Goal: Information Seeking & Learning: Learn about a topic

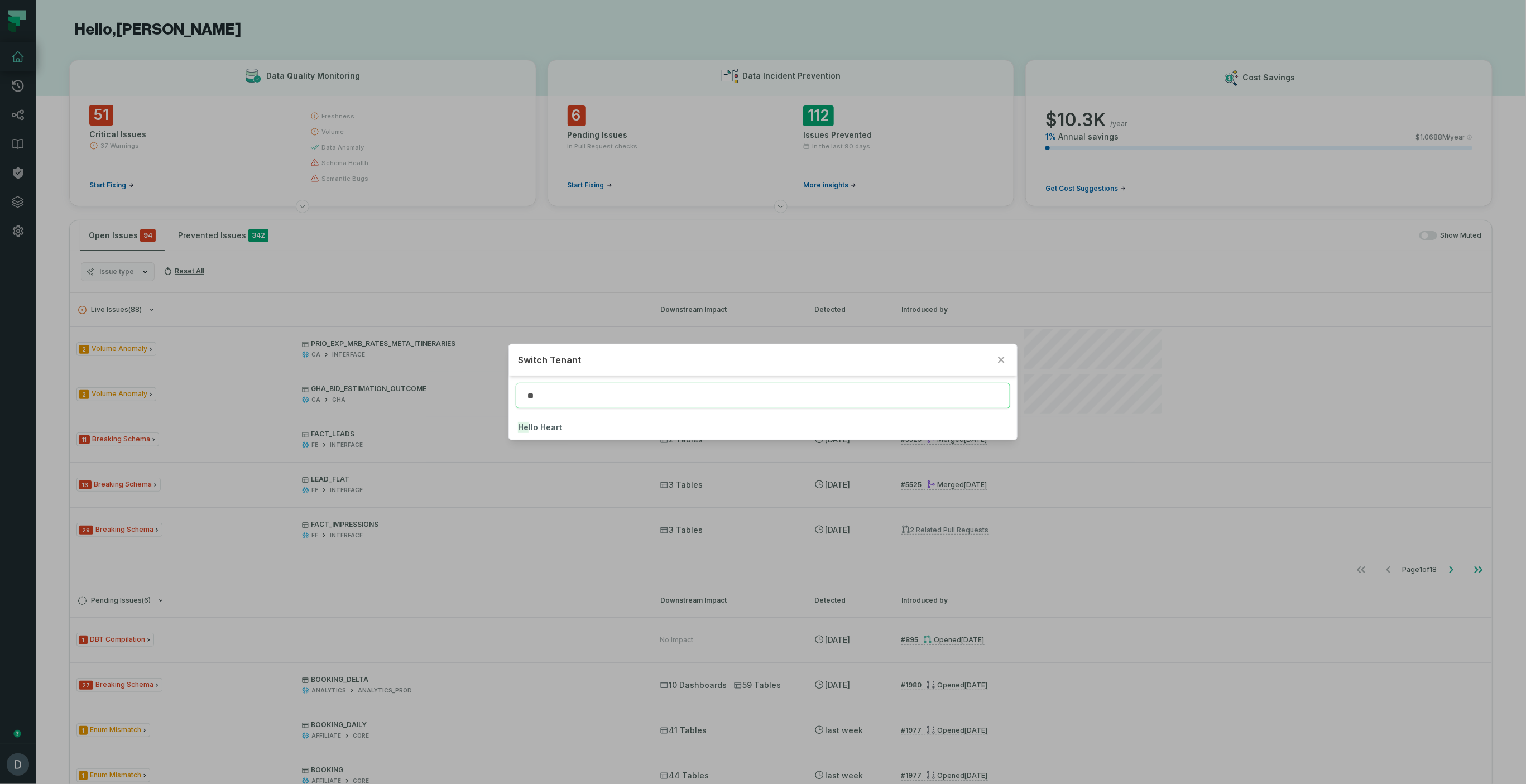
type input "**"
click button "He llo Heart" at bounding box center [763, 428] width 507 height 24
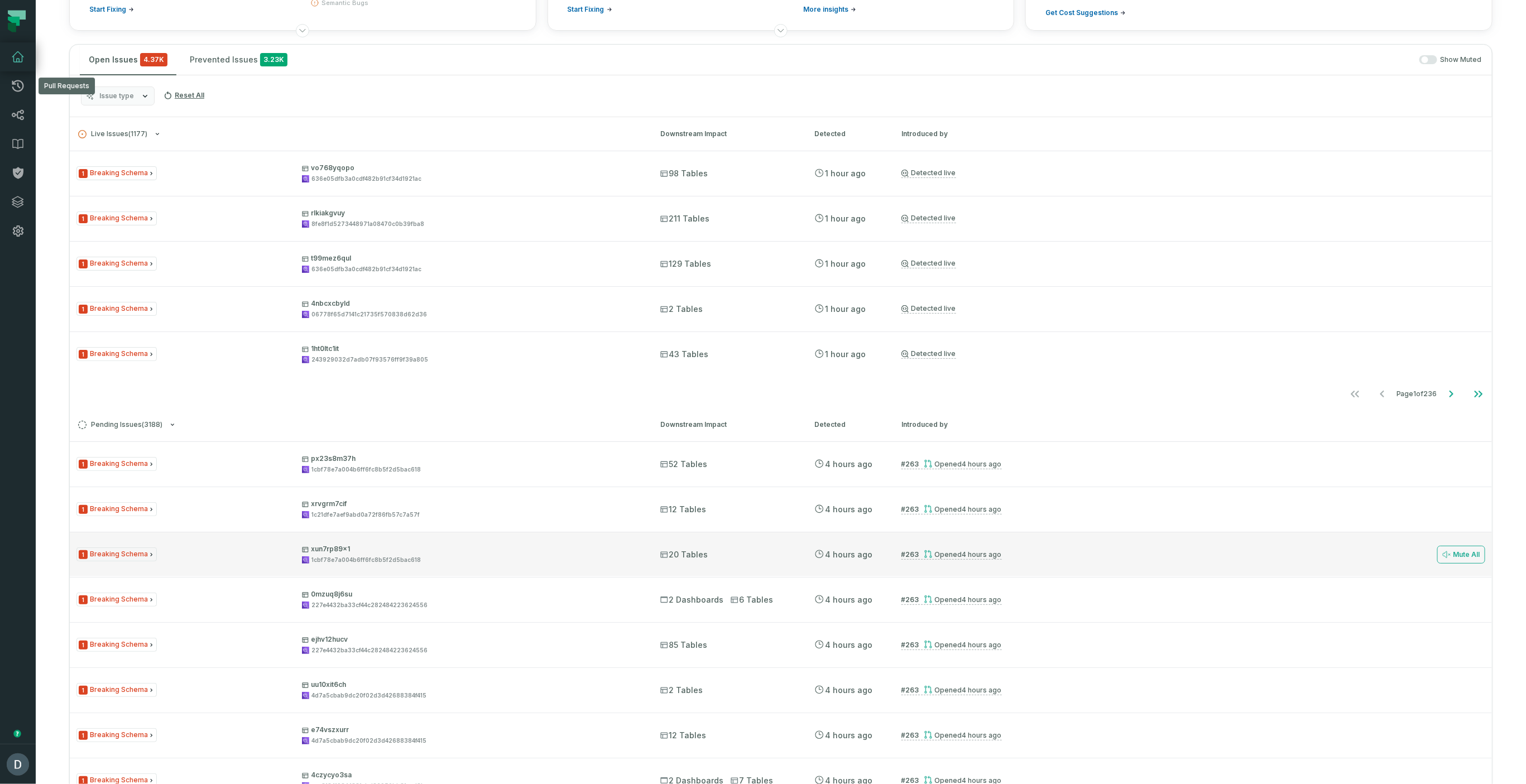
scroll to position [240, 0]
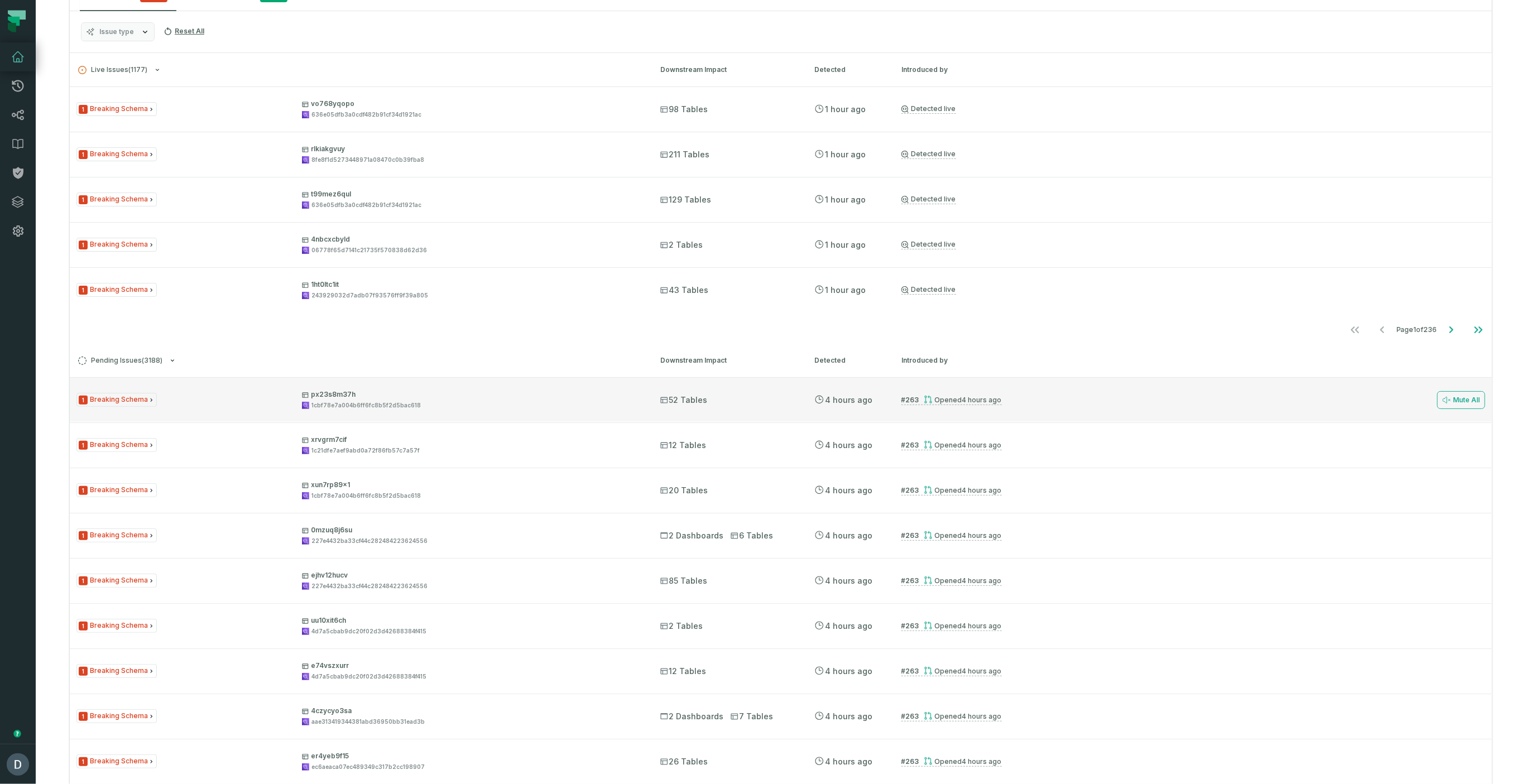
click at [918, 393] on div "1 Breaking Schema px23s8m37h 1cbf78e7a004b6ff6fc8b5f2d5bac618 52 Tables [DATE] …" at bounding box center [780, 400] width 1422 height 45
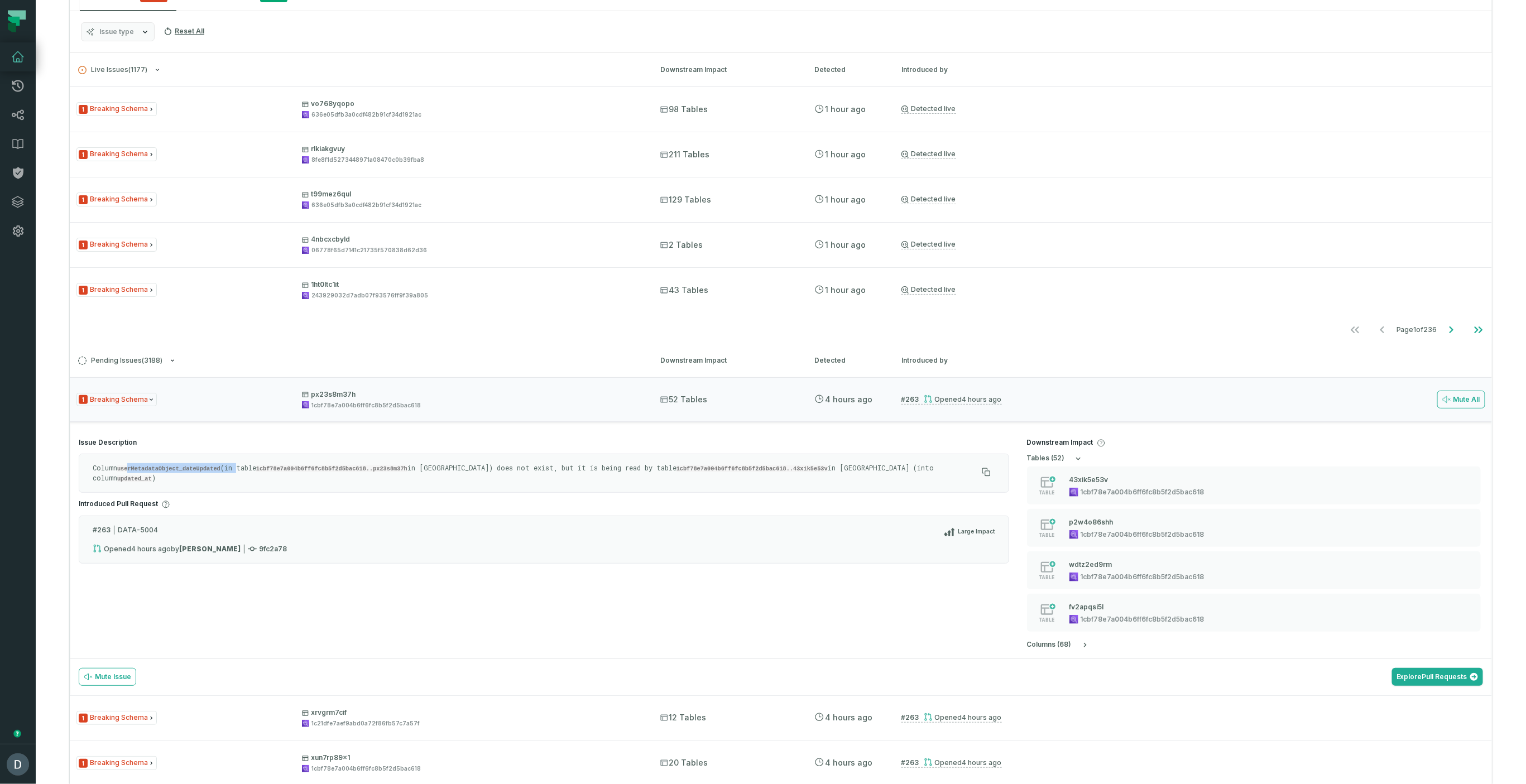
drag, startPoint x: 131, startPoint y: 464, endPoint x: 241, endPoint y: 462, distance: 110.0
click at [241, 463] on p "Column userMetadataObject_dateUpdated (in table 1cbf78e7a004b6ff6fc8b5f2d5bac61…" at bounding box center [535, 473] width 884 height 20
click at [231, 463] on p "Column userMetadataObject_dateUpdated (in table 1cbf78e7a004b6ff6fc8b5f2d5bac61…" at bounding box center [535, 473] width 884 height 20
click at [187, 463] on p "Column userMetadataObject_dateUpdated (in table 1cbf78e7a004b6ff6fc8b5f2d5bac61…" at bounding box center [535, 473] width 884 height 20
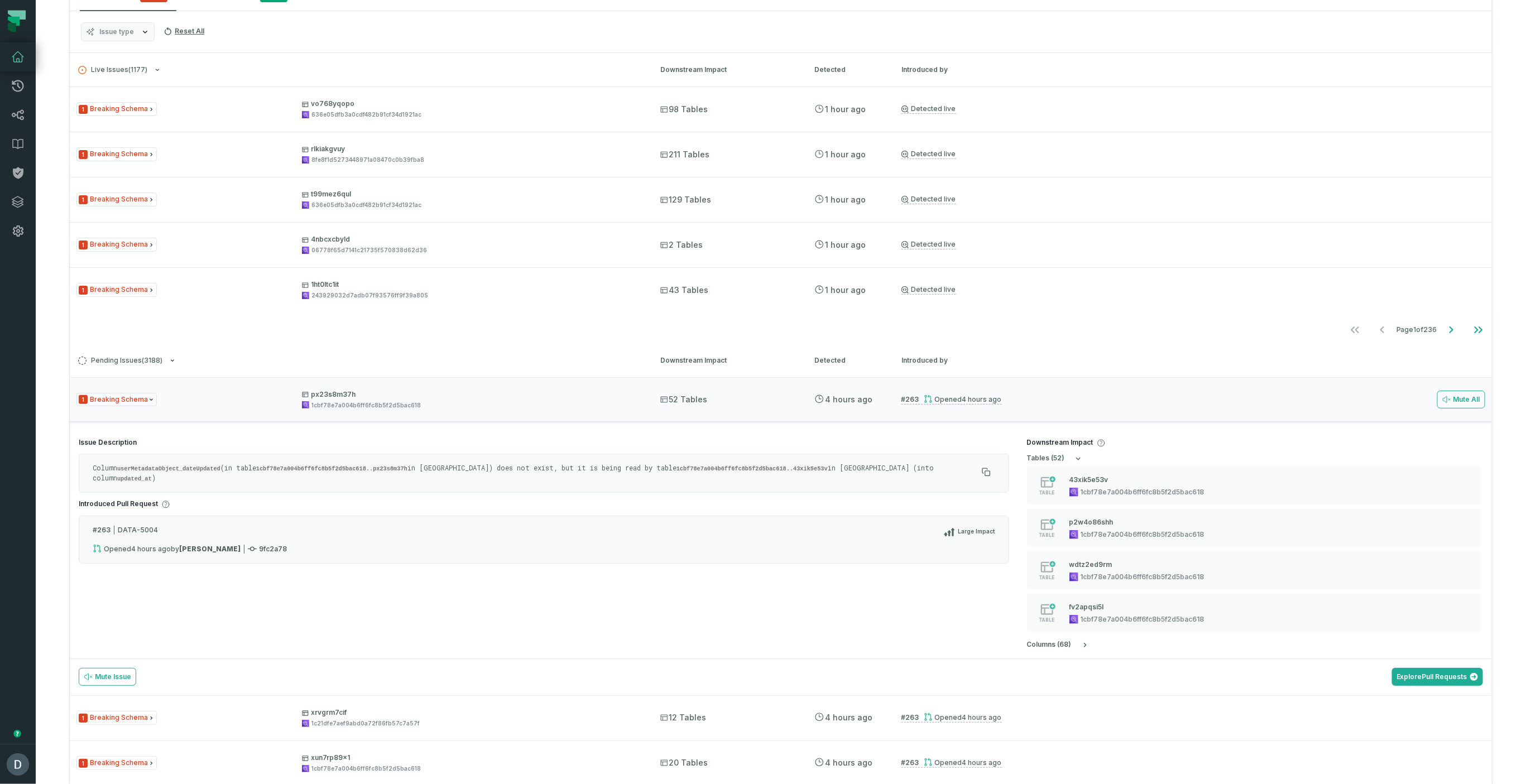
click at [318, 468] on code "1cbf78e7a004b6ff6fc8b5f2d5bac618..px23s8m37h" at bounding box center [331, 468] width 151 height 7
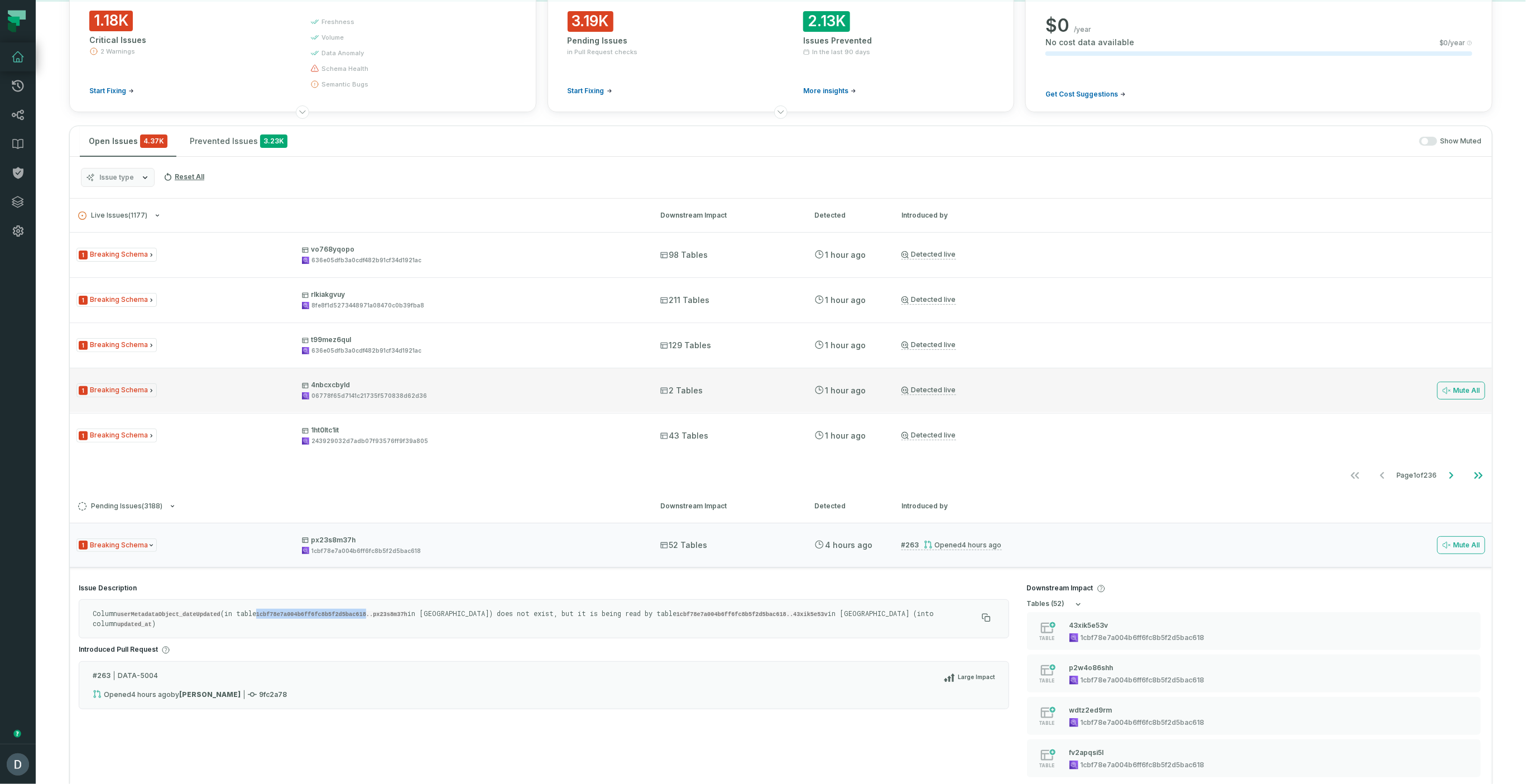
scroll to position [0, 0]
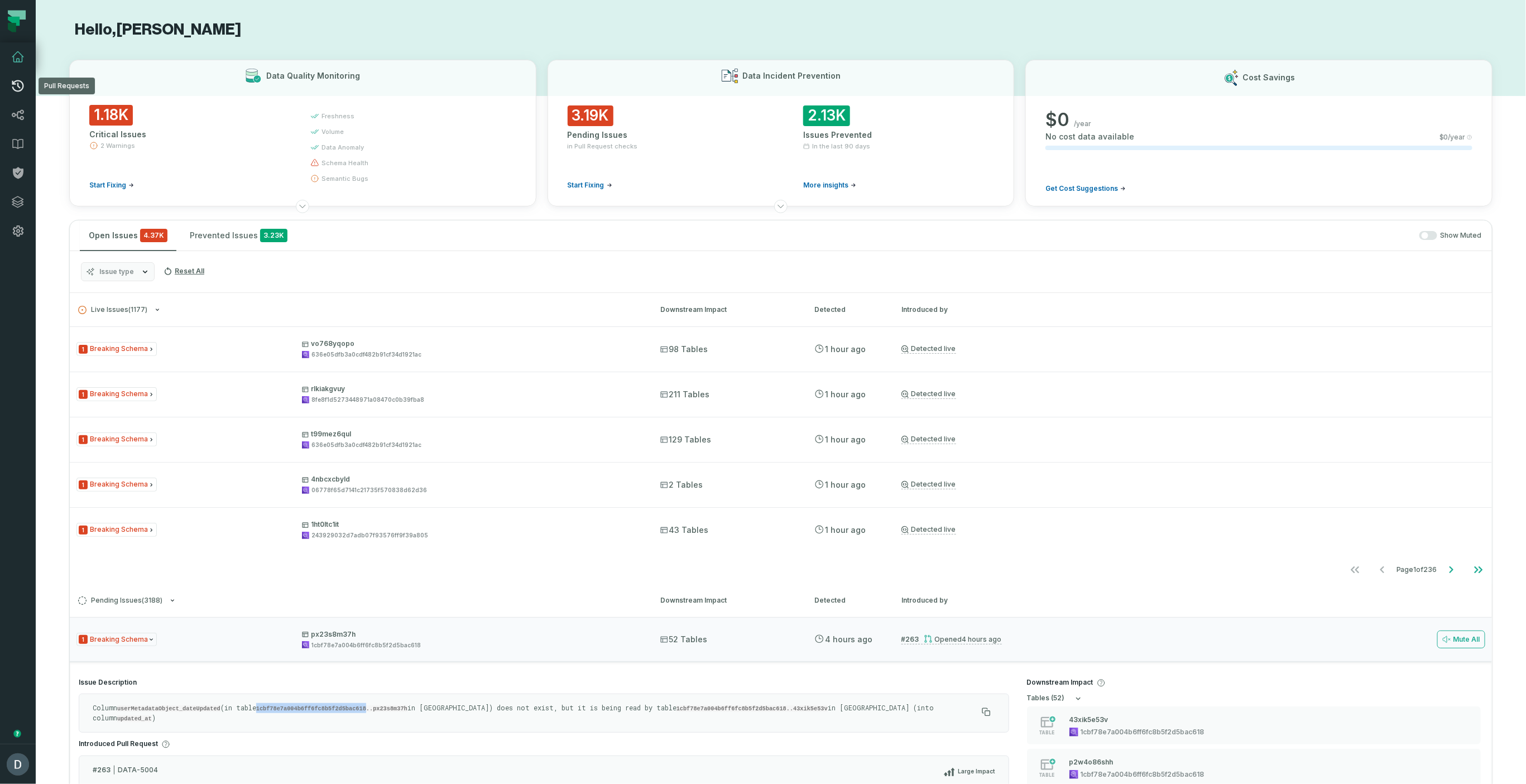
click at [17, 81] on icon at bounding box center [18, 86] width 11 height 11
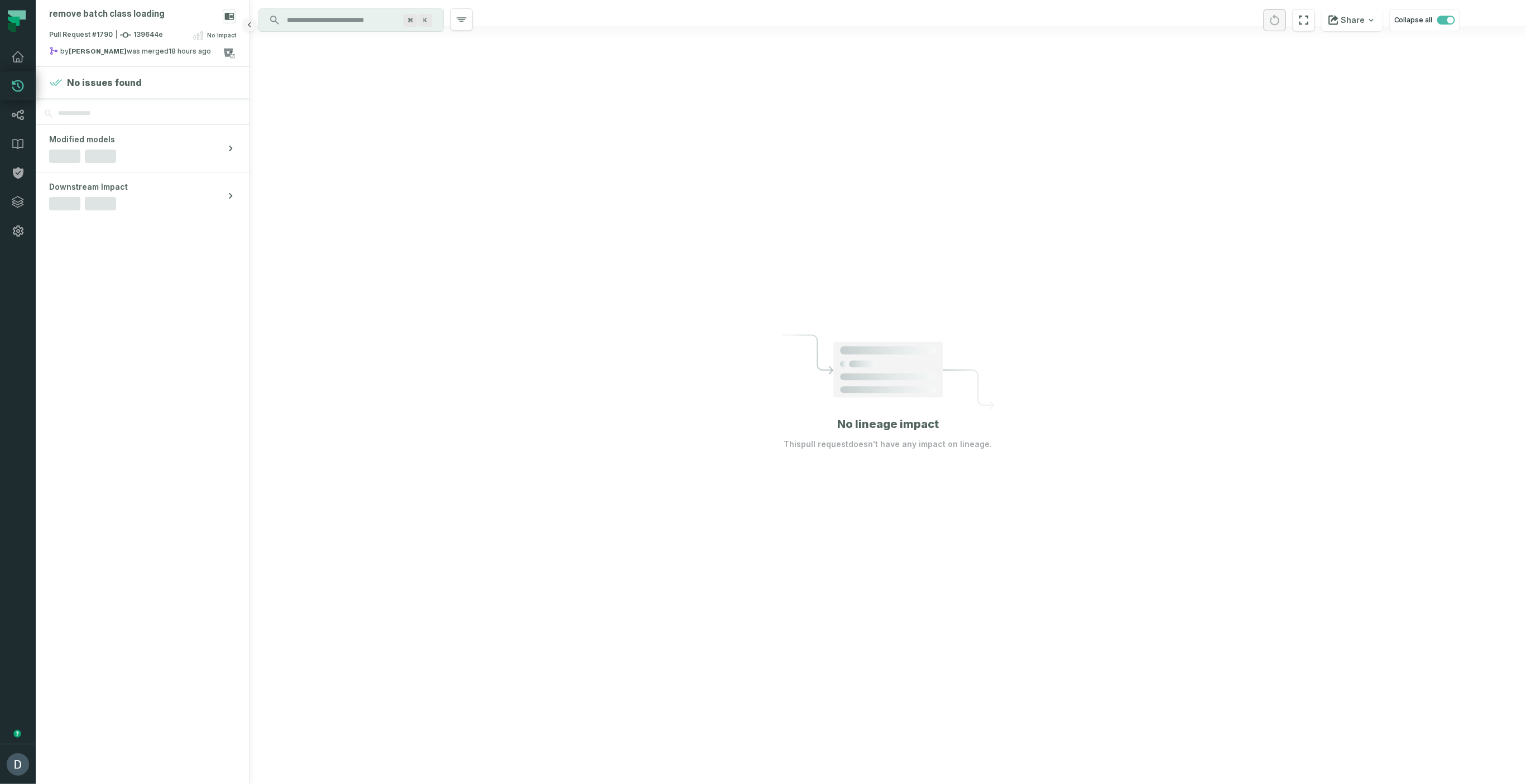
click at [248, 22] on icon "button" at bounding box center [249, 24] width 7 height 7
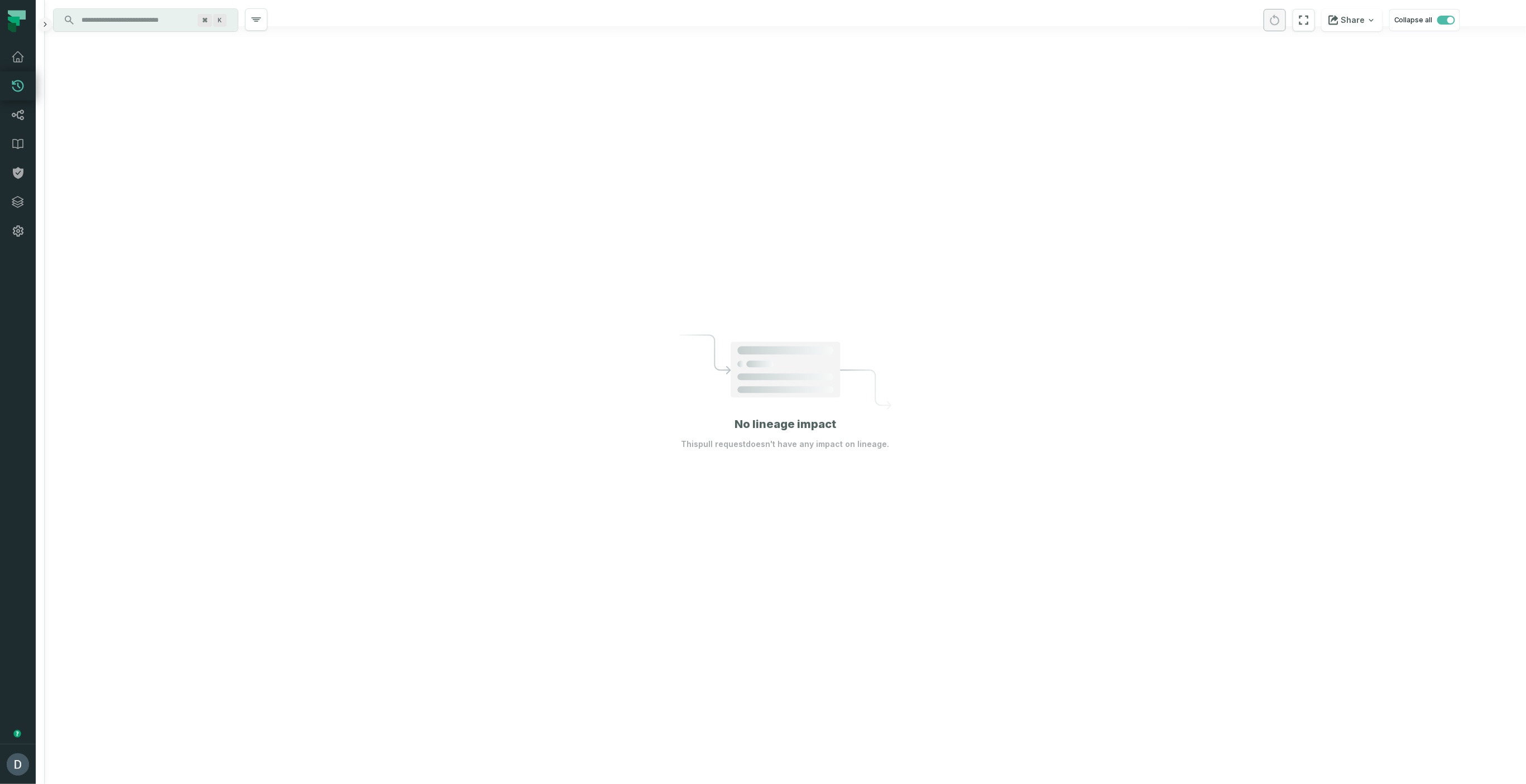
click at [49, 25] on button "button" at bounding box center [45, 24] width 13 height 13
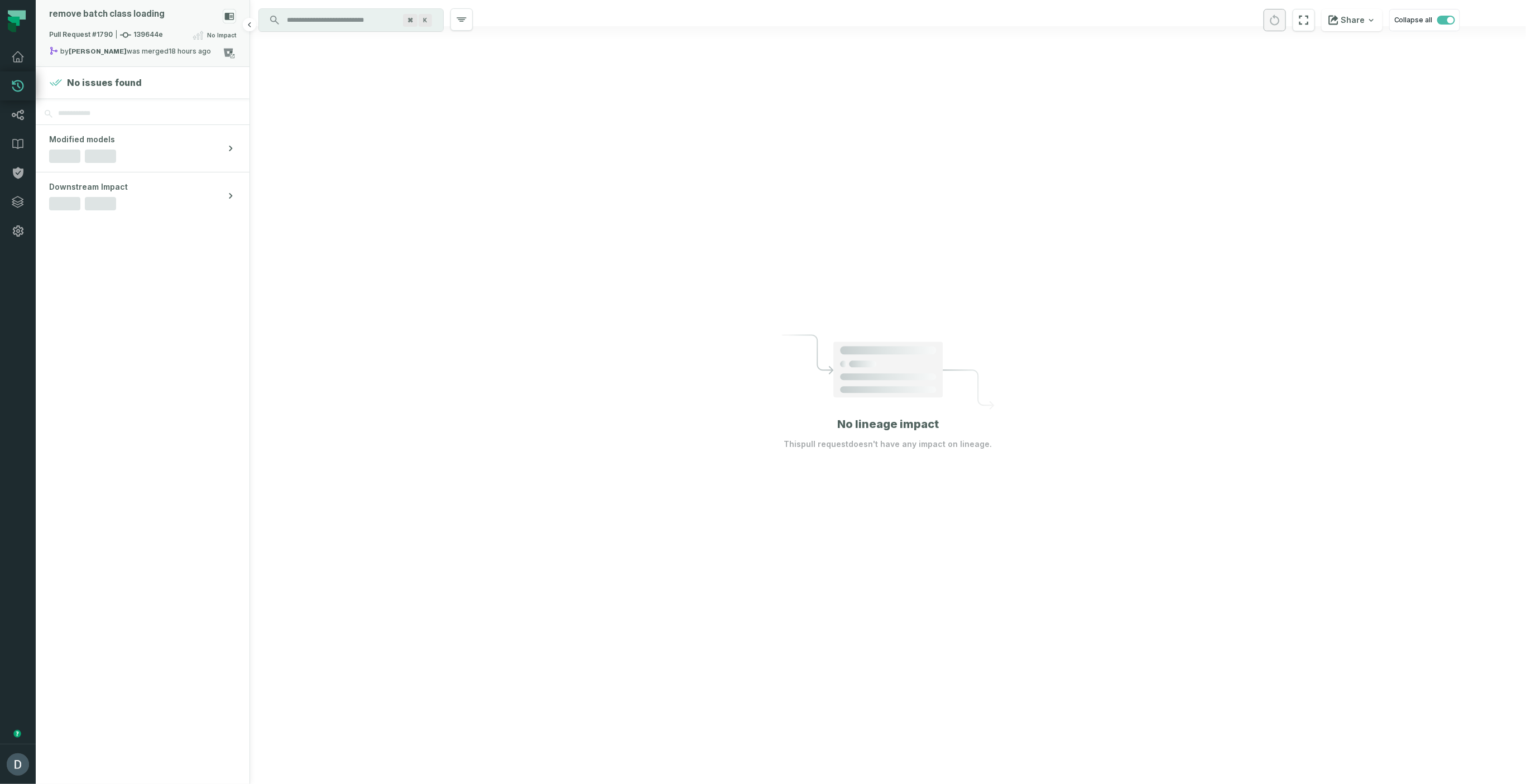
click at [104, 13] on div "remove batch class loading" at bounding box center [106, 14] width 115 height 10
click at [349, 96] on button "merged (103)" at bounding box center [356, 92] width 71 height 27
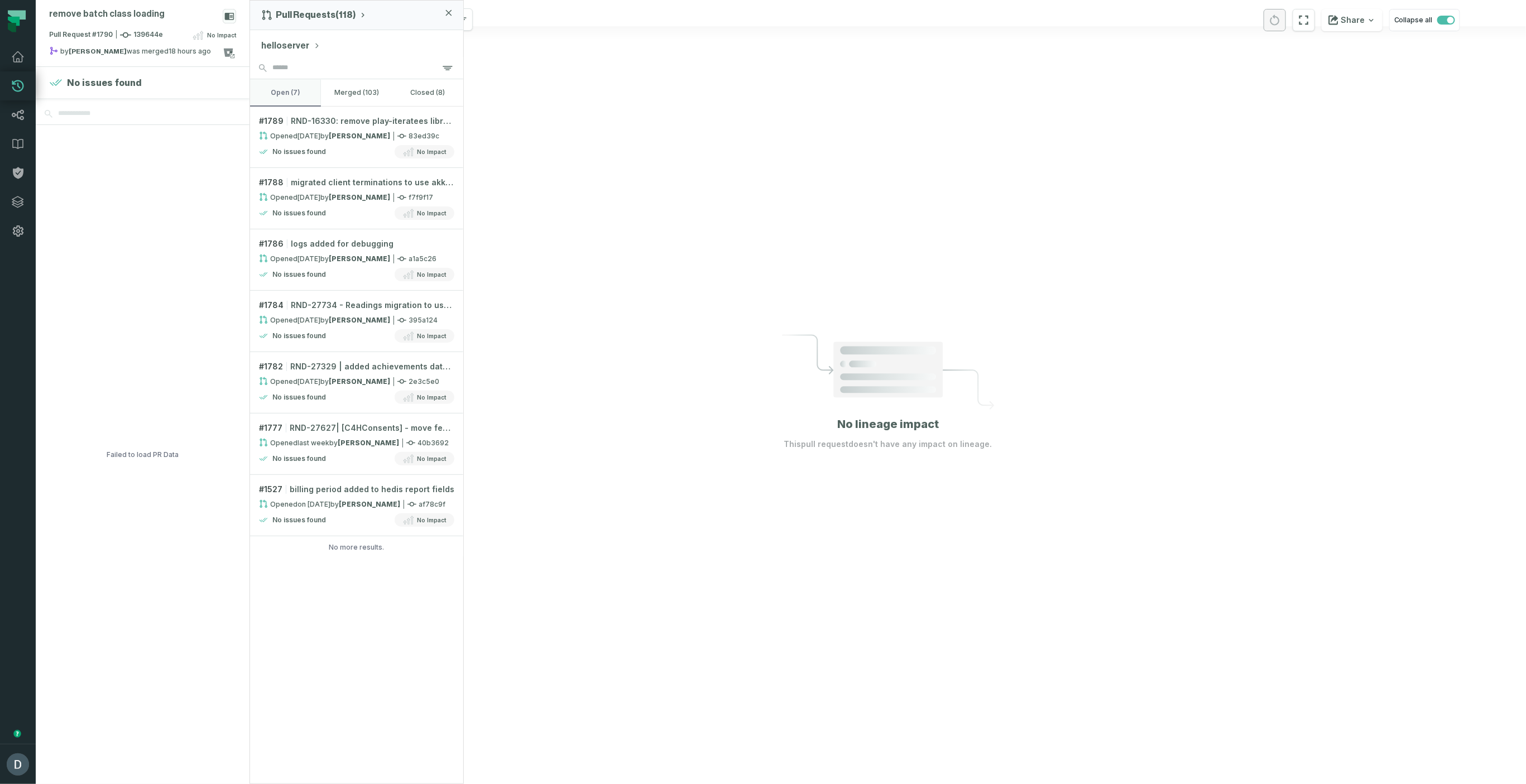
click at [286, 94] on button "open (7)" at bounding box center [286, 92] width 71 height 27
click at [301, 46] on button "helloserver" at bounding box center [290, 46] width 59 height 13
click at [325, 219] on span "hellodoctor" at bounding box center [317, 223] width 72 height 8
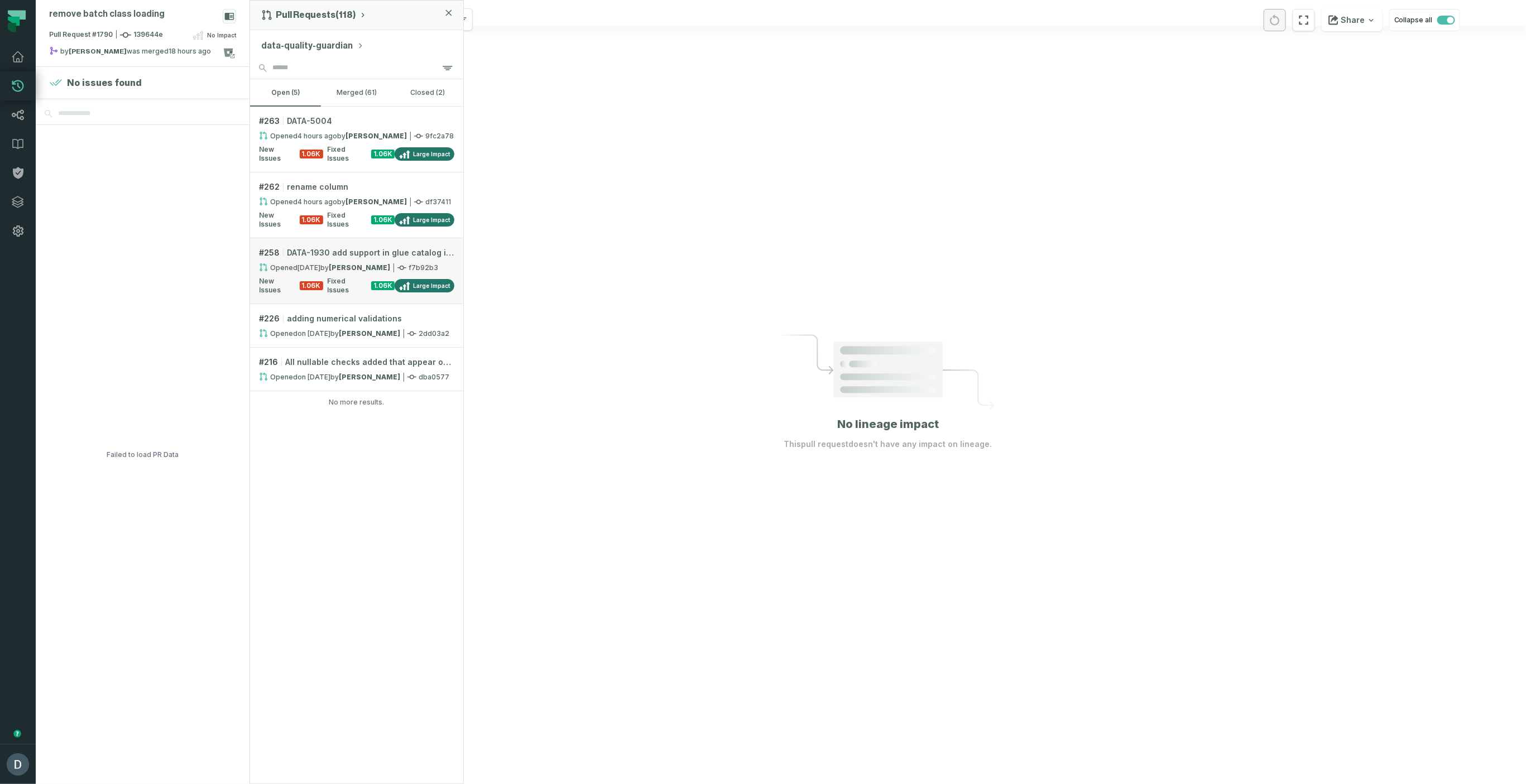
click at [315, 252] on link "# 258 DATA-1930 add support in glue catalog in etl process Opened [DATE] 6:15:1…" at bounding box center [356, 271] width 213 height 66
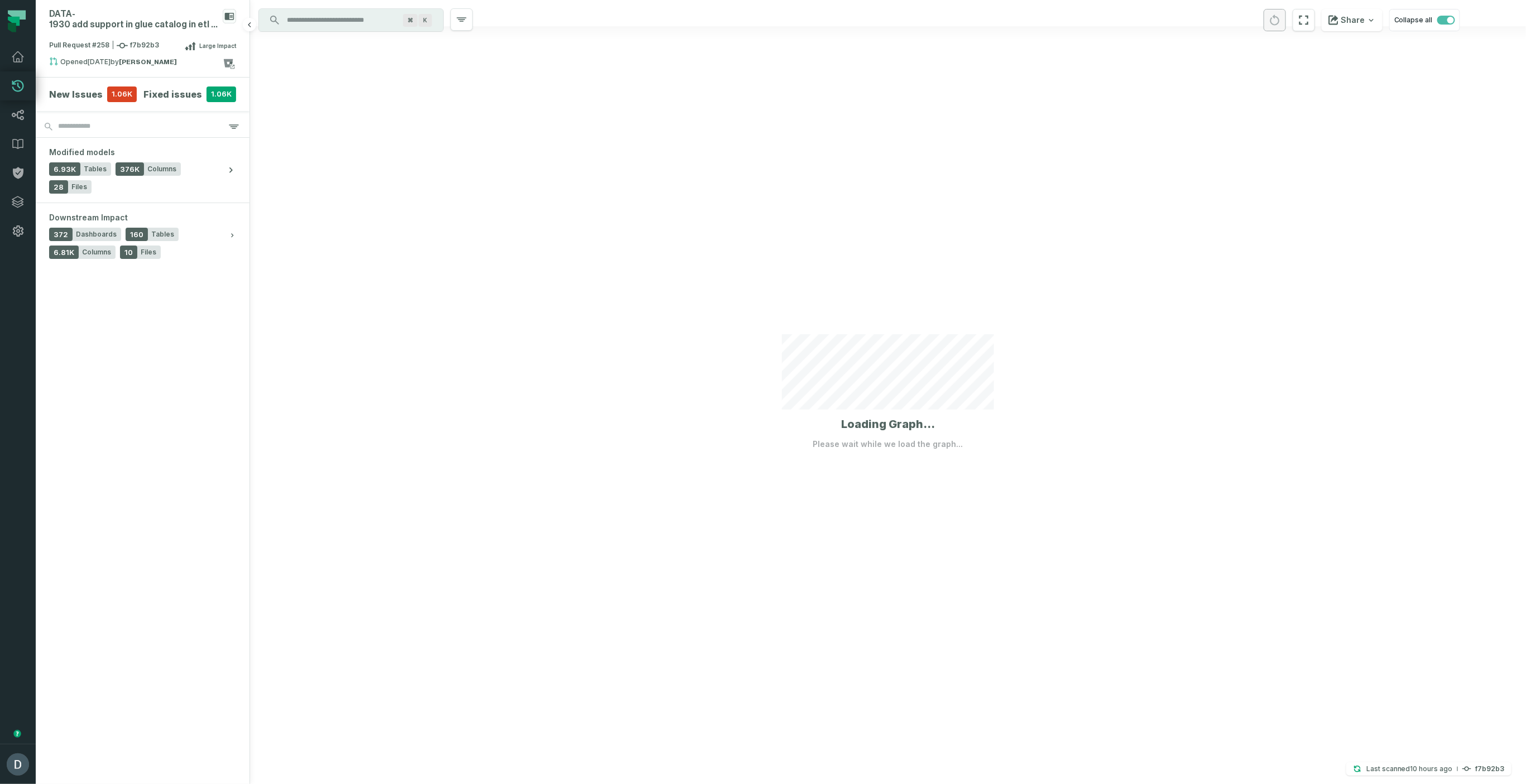
click at [170, 92] on h4 "Fixed issues" at bounding box center [173, 94] width 58 height 13
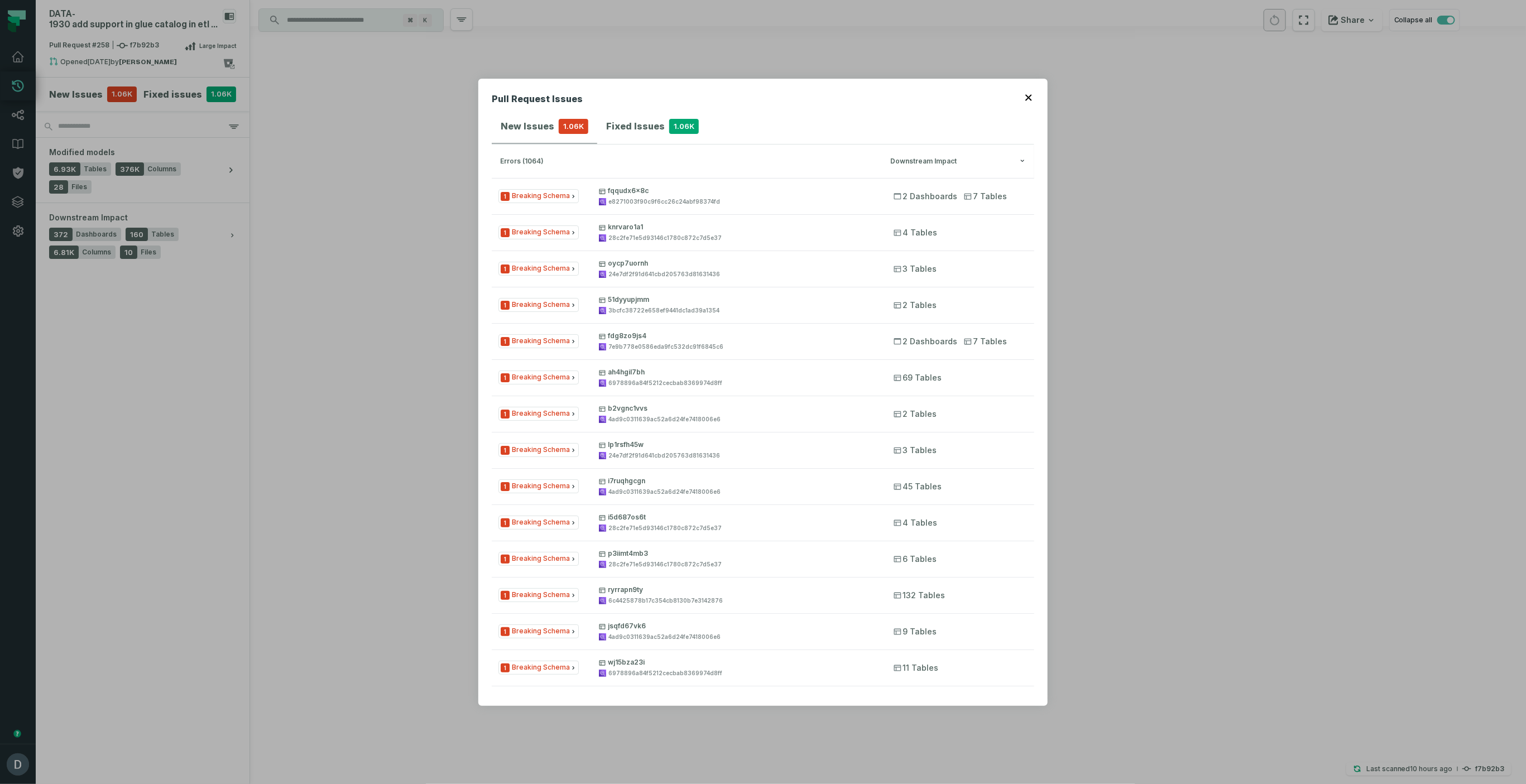
click at [636, 128] on h4 "Fixed Issues" at bounding box center [635, 126] width 58 height 13
click at [636, 125] on h4 "Fixed Issues" at bounding box center [635, 126] width 58 height 13
click at [530, 123] on h4 "New Issues" at bounding box center [527, 126] width 53 height 13
click at [640, 130] on h4 "Fixed Issues" at bounding box center [635, 126] width 58 height 13
drag, startPoint x: 528, startPoint y: 126, endPoint x: 618, endPoint y: 128, distance: 90.0
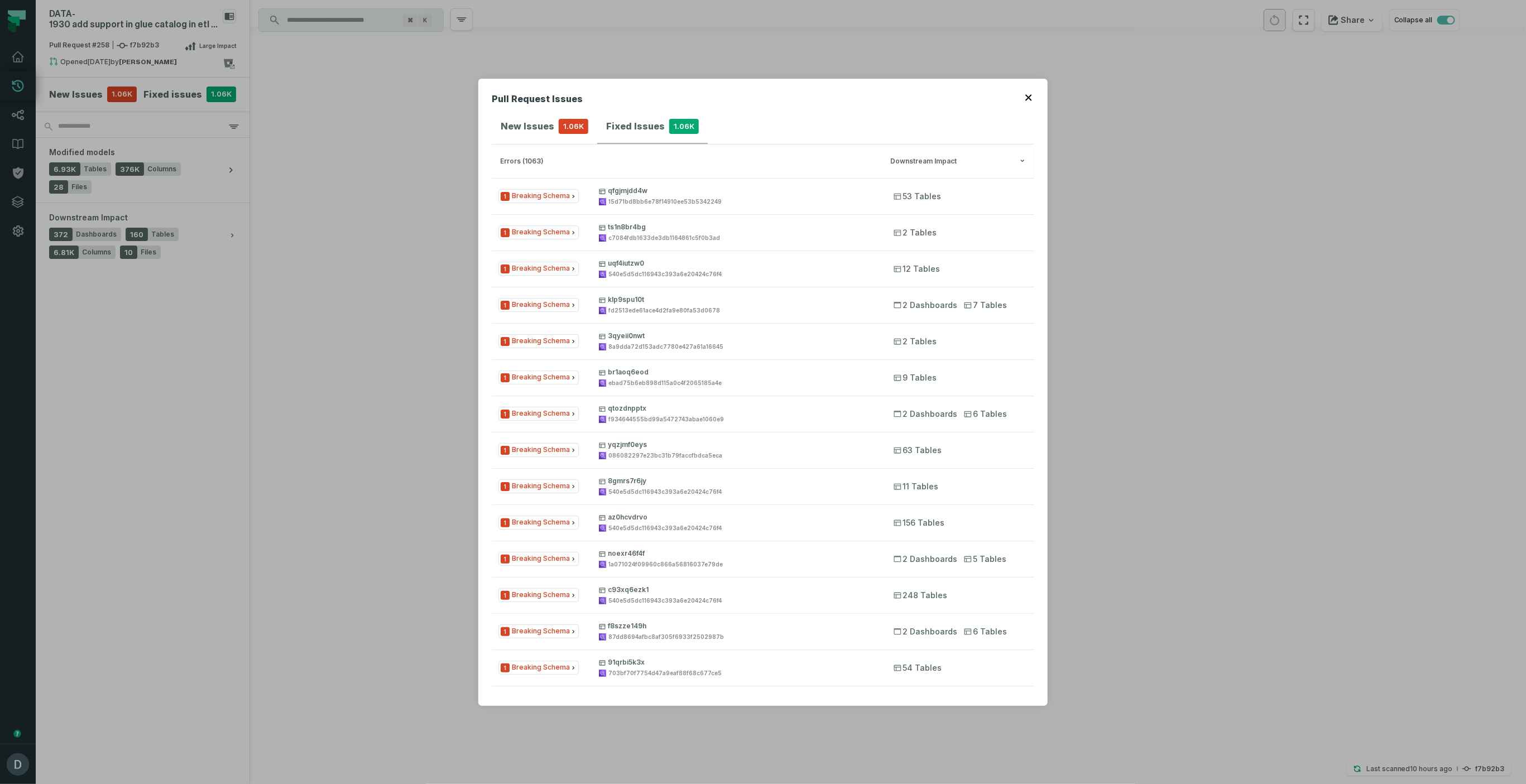
click at [527, 126] on h4 "New Issues" at bounding box center [527, 126] width 53 height 13
click at [618, 128] on h4 "Fixed Issues" at bounding box center [635, 126] width 58 height 13
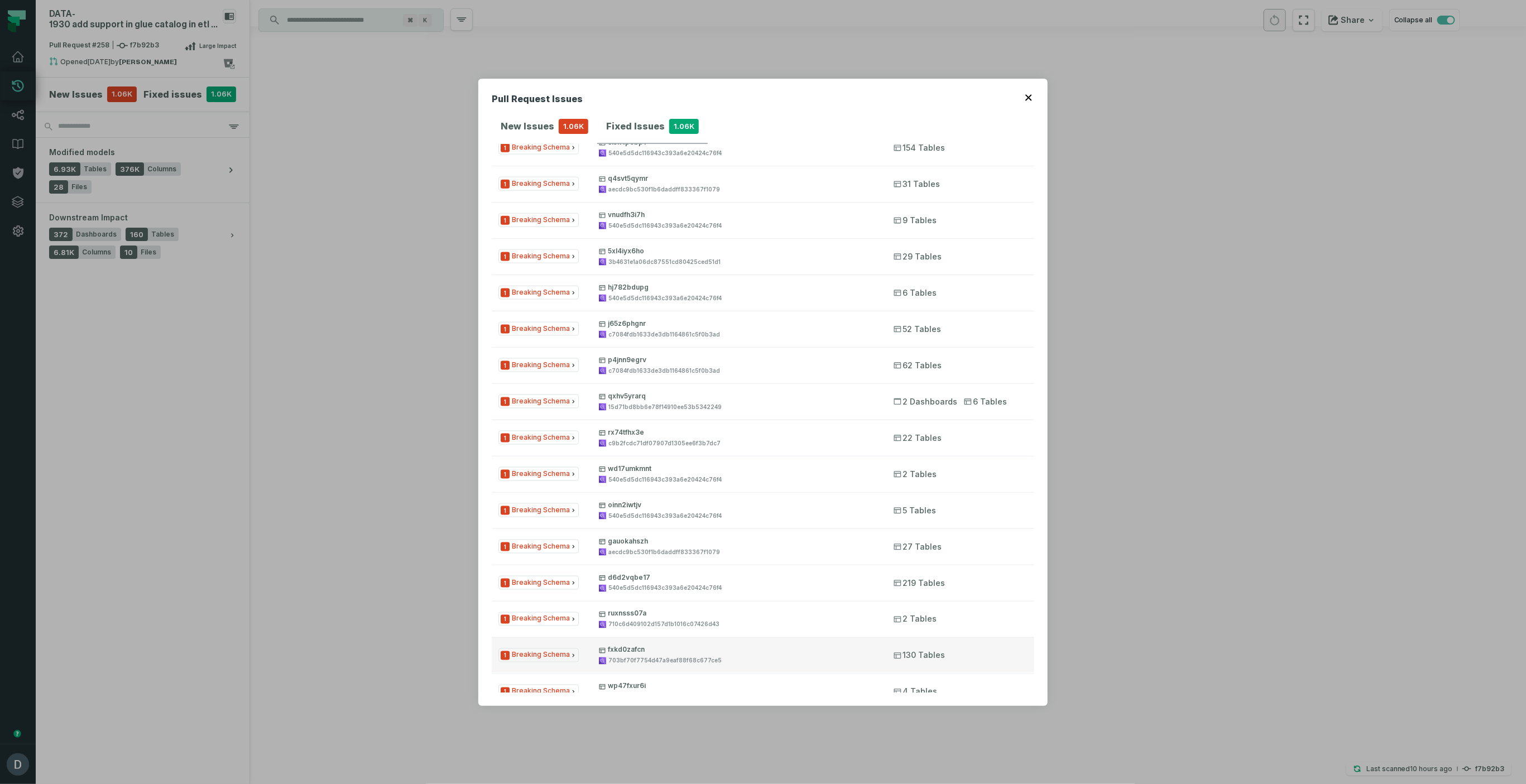
scroll to position [1339, 0]
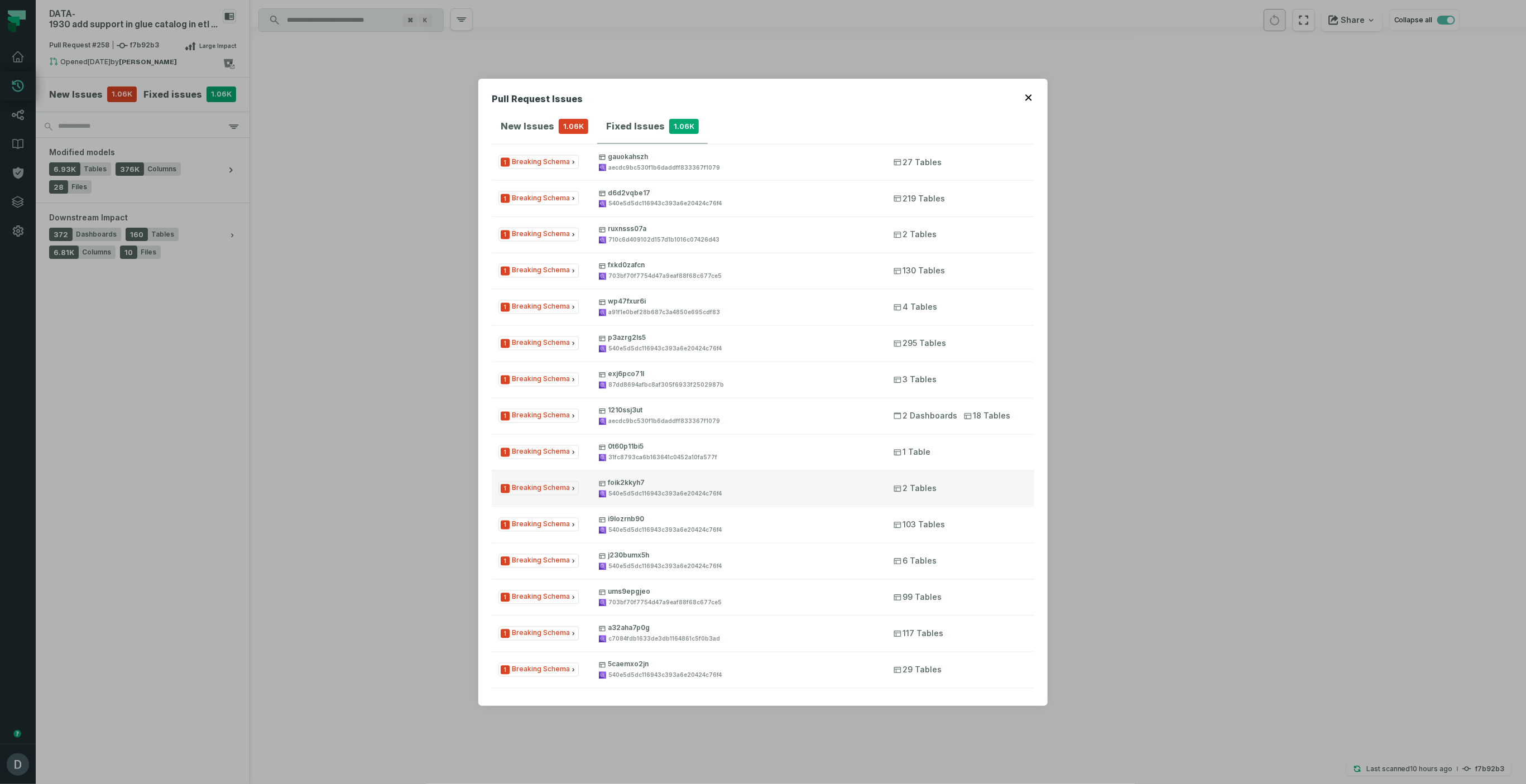
click at [551, 483] on span "1 Breaking Schema" at bounding box center [538, 488] width 81 height 14
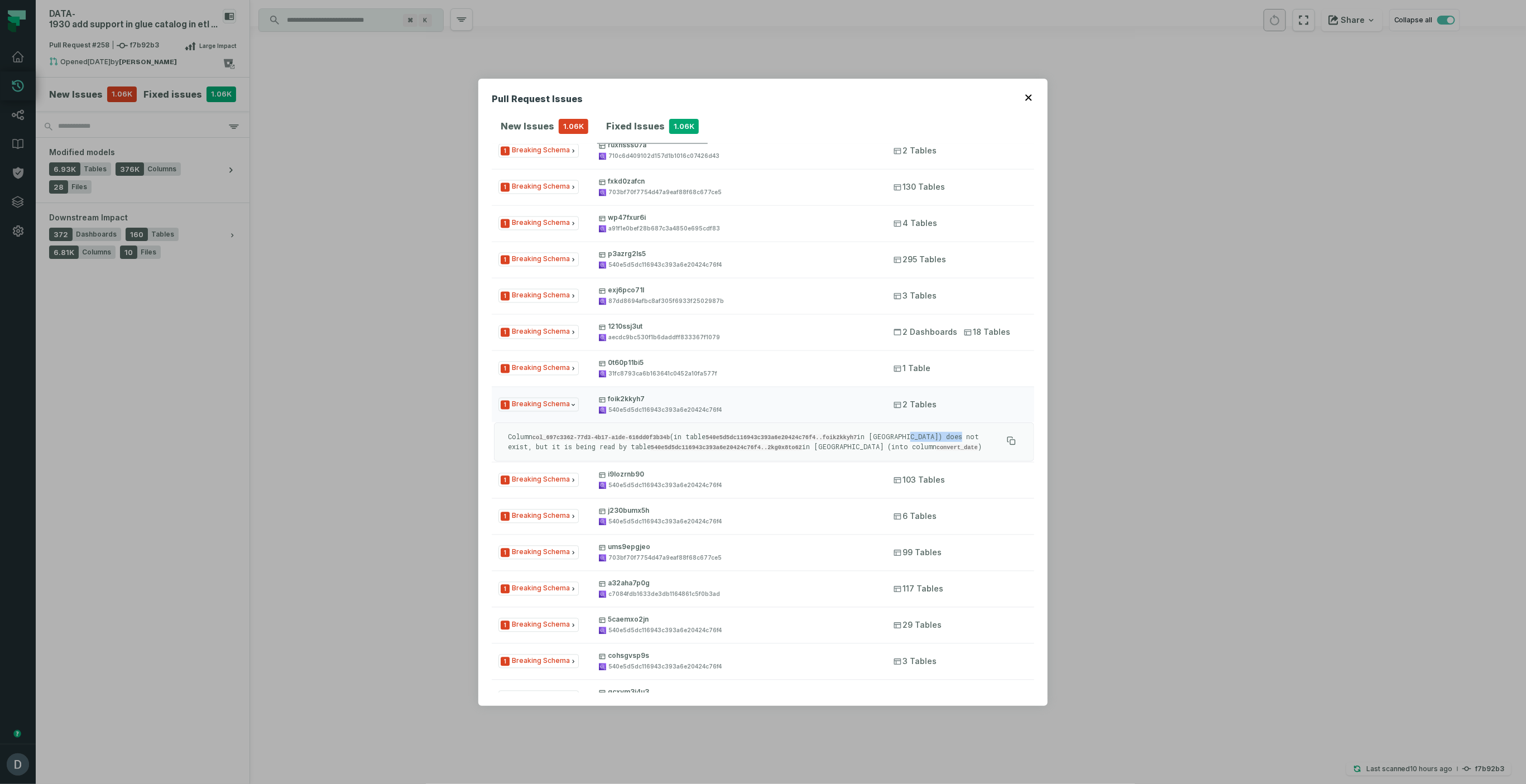
drag, startPoint x: 924, startPoint y: 436, endPoint x: 973, endPoint y: 437, distance: 49.0
click at [973, 437] on p "Column col_697c3362-77d3-4b17-a1de-616dd0f3b34b (in table 540e5d5dc116943c393a6…" at bounding box center [754, 441] width 494 height 20
drag, startPoint x: 543, startPoint y: 431, endPoint x: 857, endPoint y: 438, distance: 314.1
click at [857, 439] on p "Column col_697c3362-77d3-4b17-a1de-616dd0f3b34b (in table 540e5d5dc116943c393a6…" at bounding box center [754, 441] width 494 height 20
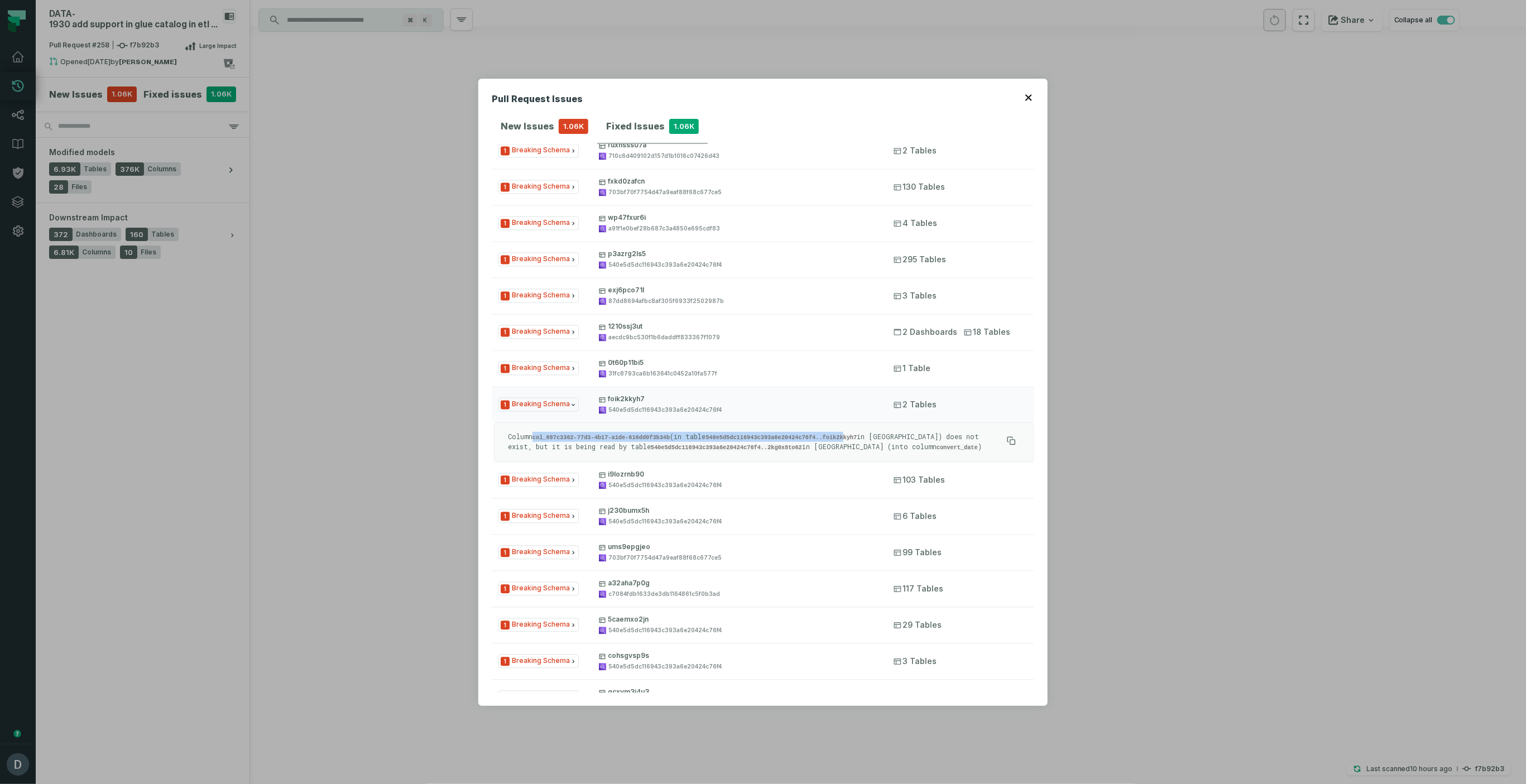
drag, startPoint x: 857, startPoint y: 438, endPoint x: 882, endPoint y: 437, distance: 25.0
click at [856, 439] on code "540e5d5dc116943c393a6e20424c76f4..foik2kkyh7" at bounding box center [780, 437] width 151 height 7
drag, startPoint x: 900, startPoint y: 434, endPoint x: 944, endPoint y: 437, distance: 44.1
click at [944, 437] on p "Column col_697c3362-77d3-4b17-a1de-616dd0f3b34b (in table 540e5d5dc116943c393a6…" at bounding box center [754, 441] width 494 height 20
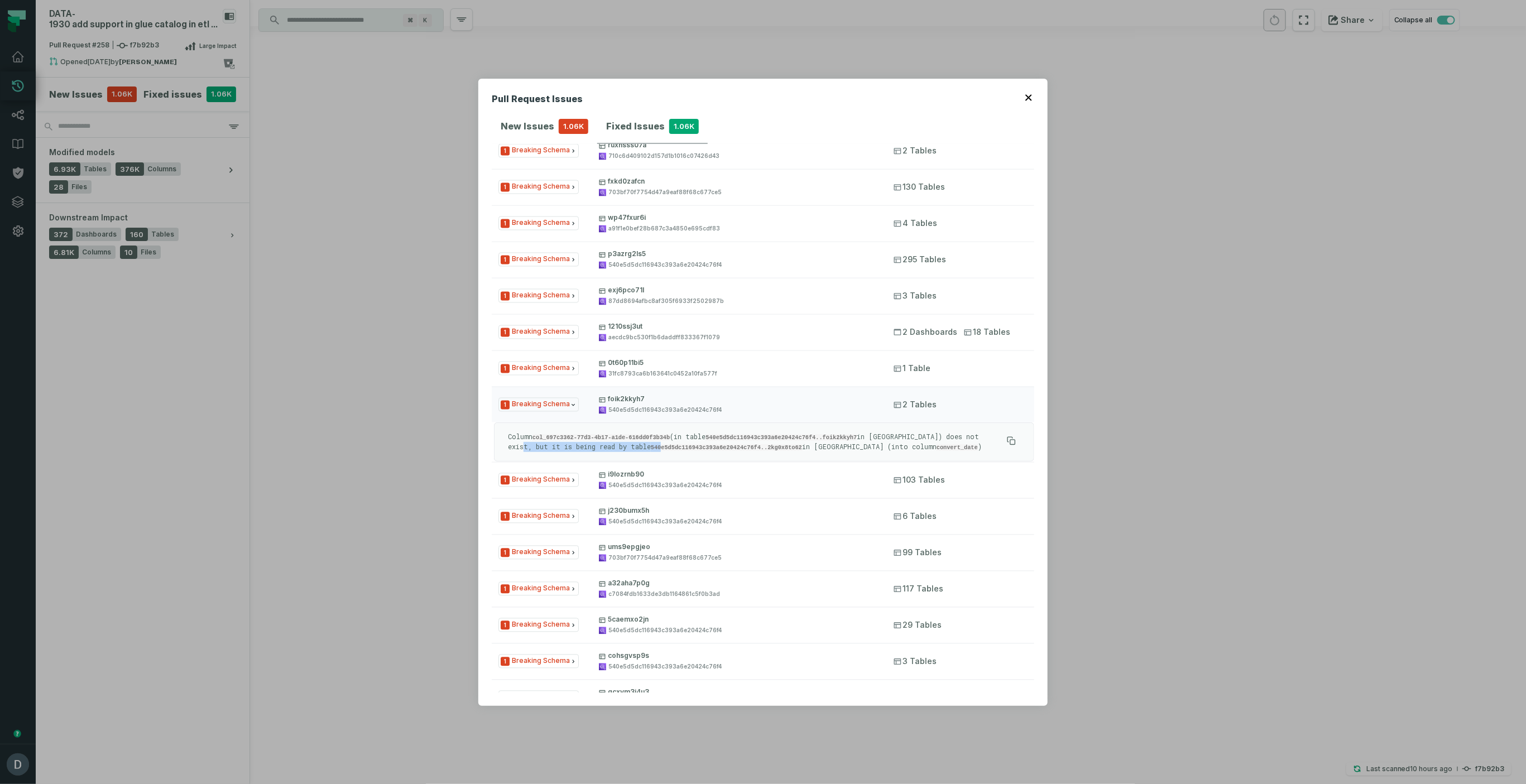
drag, startPoint x: 536, startPoint y: 445, endPoint x: 637, endPoint y: 445, distance: 101.0
click at [637, 445] on p "Column col_697c3362-77d3-4b17-a1de-616dd0f3b34b (in table 540e5d5dc116943c393a6…" at bounding box center [754, 441] width 494 height 20
drag, startPoint x: 637, startPoint y: 445, endPoint x: 651, endPoint y: 445, distance: 14.0
click at [651, 445] on code "540e5d5dc116943c393a6e20424c76f4..2kg0x8to62" at bounding box center [726, 447] width 151 height 7
click at [655, 445] on code "540e5d5dc116943c393a6e20424c76f4..2kg0x8to62" at bounding box center [726, 447] width 151 height 7
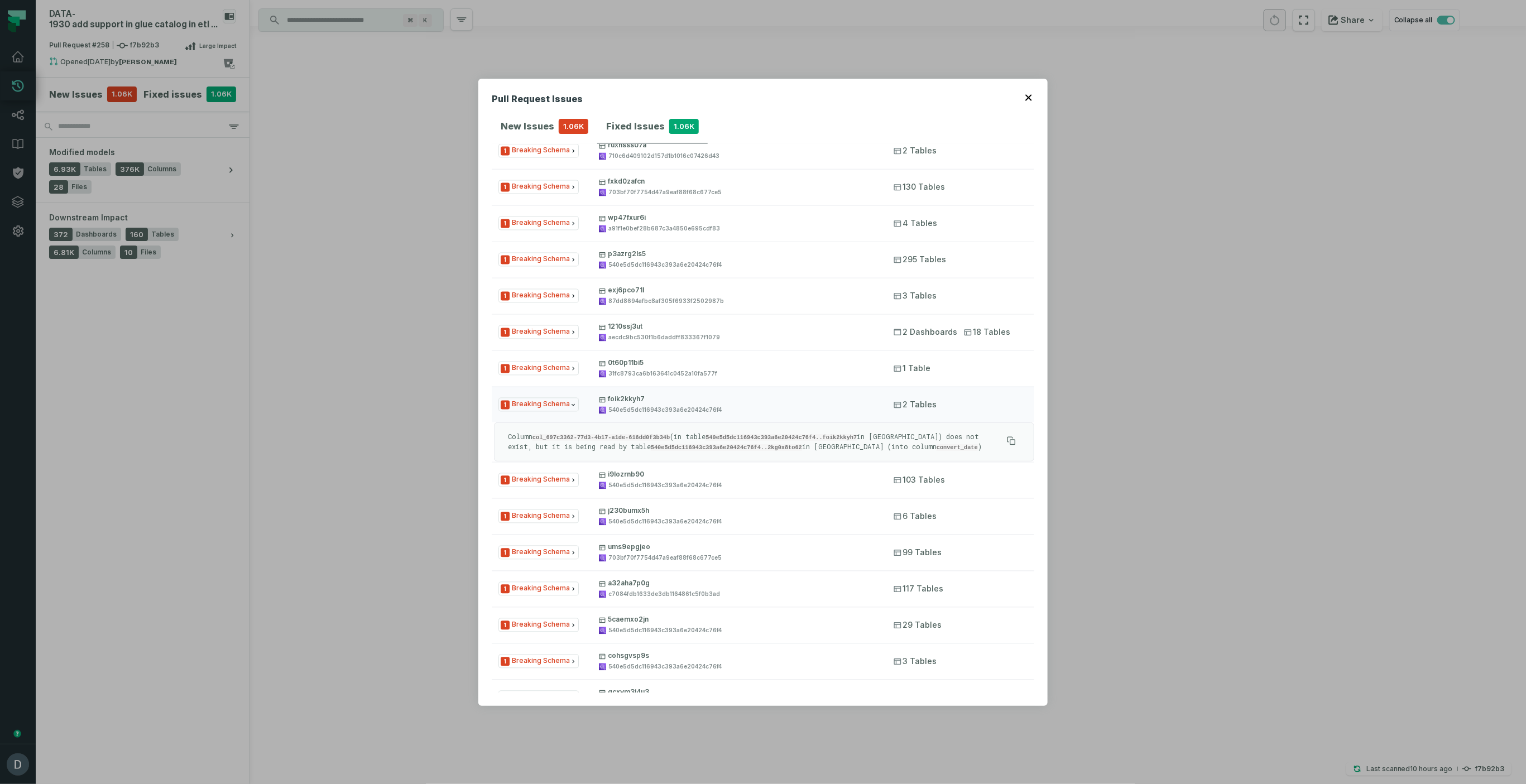
click at [655, 445] on code "540e5d5dc116943c393a6e20424c76f4..2kg0x8to62" at bounding box center [726, 447] width 151 height 7
click at [795, 442] on p "Column col_697c3362-77d3-4b17-a1de-616dd0f3b34b (in table 540e5d5dc116943c393a6…" at bounding box center [754, 441] width 494 height 20
click at [607, 133] on div "Fixed Issues 1.06K" at bounding box center [652, 127] width 93 height 16
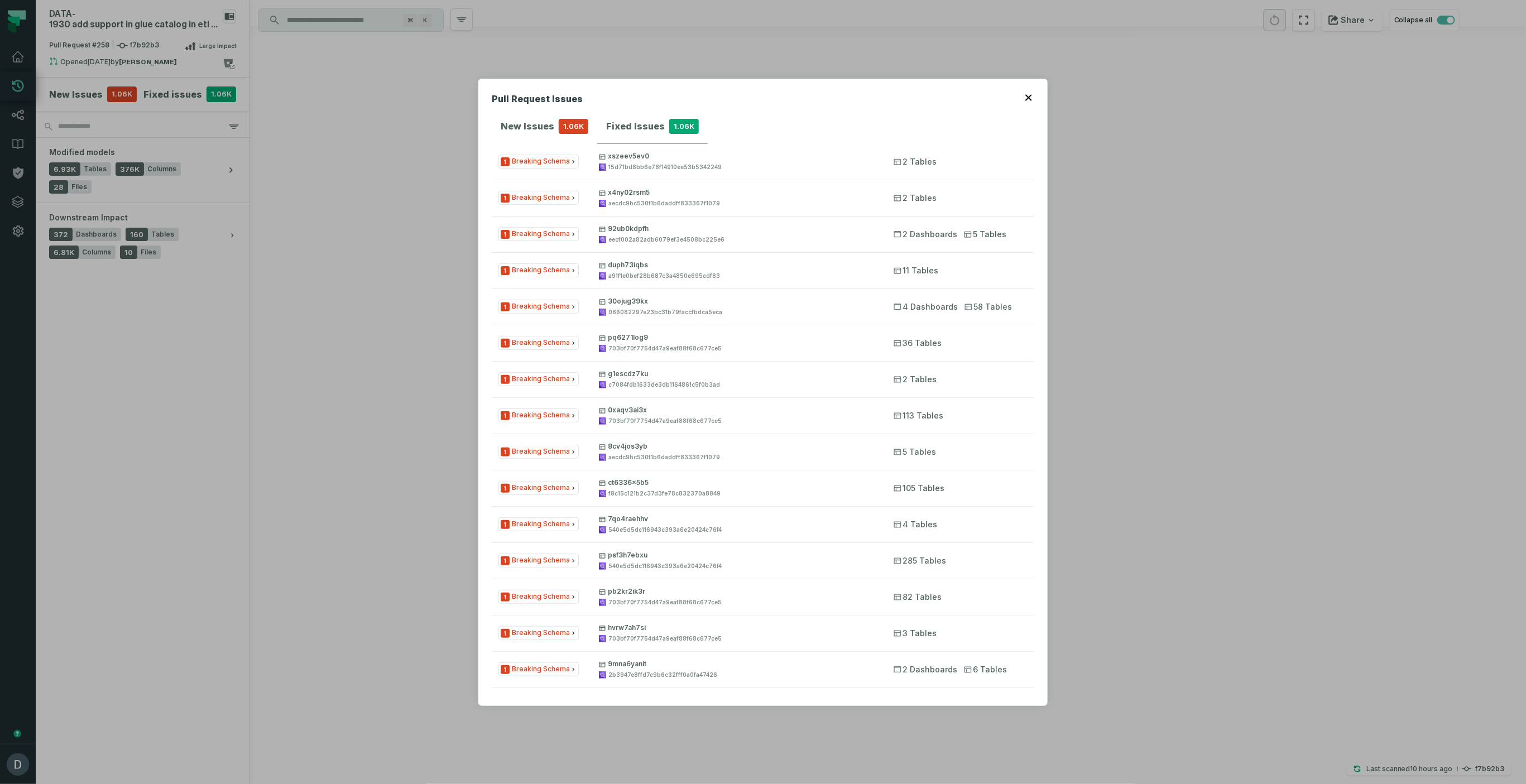
scroll to position [3417, 0]
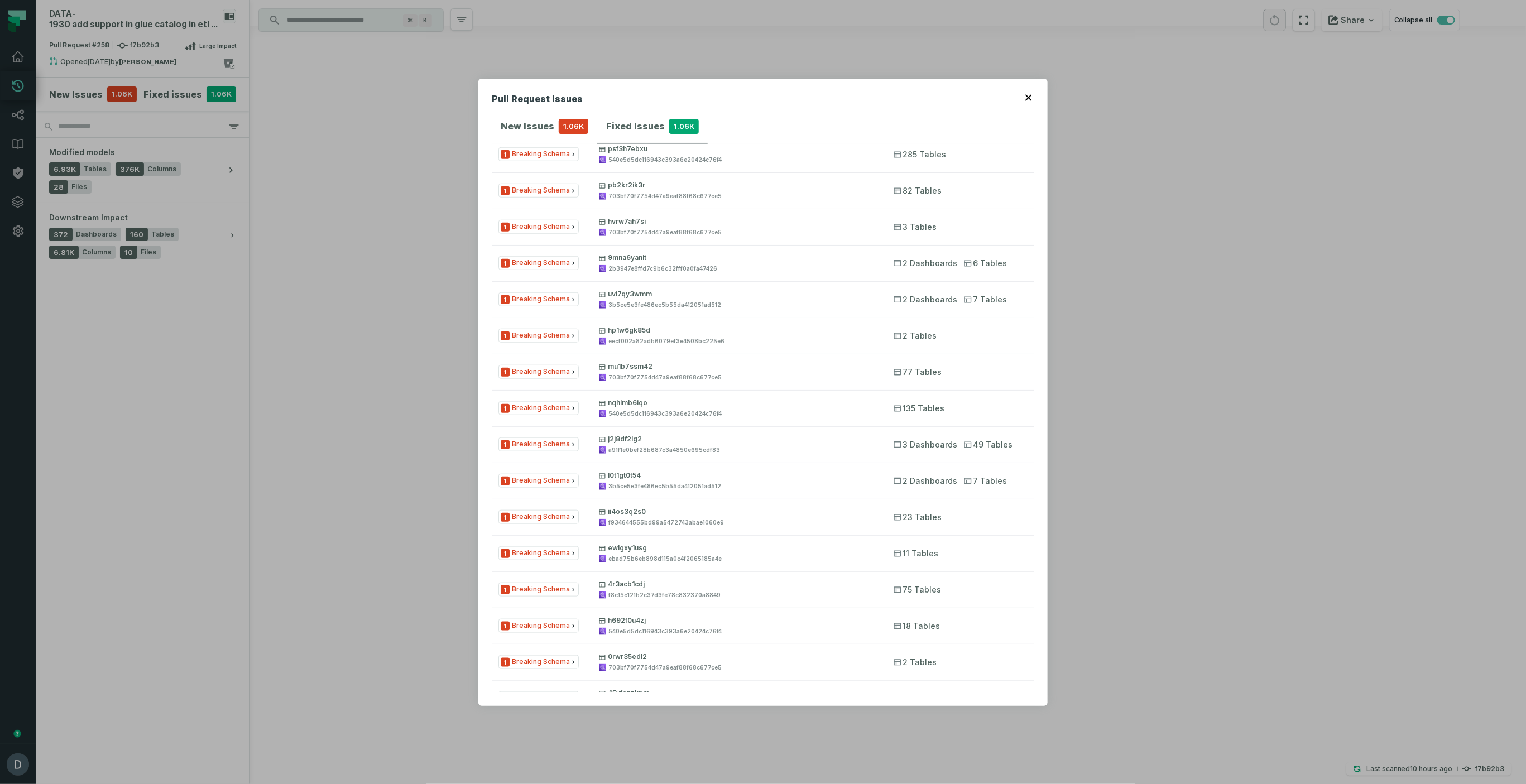
click at [412, 483] on div "Pull Request Issues New Issues 1.06K Fixed Issues 1.06K errors (1063) Downstrea…" at bounding box center [763, 392] width 1526 height 784
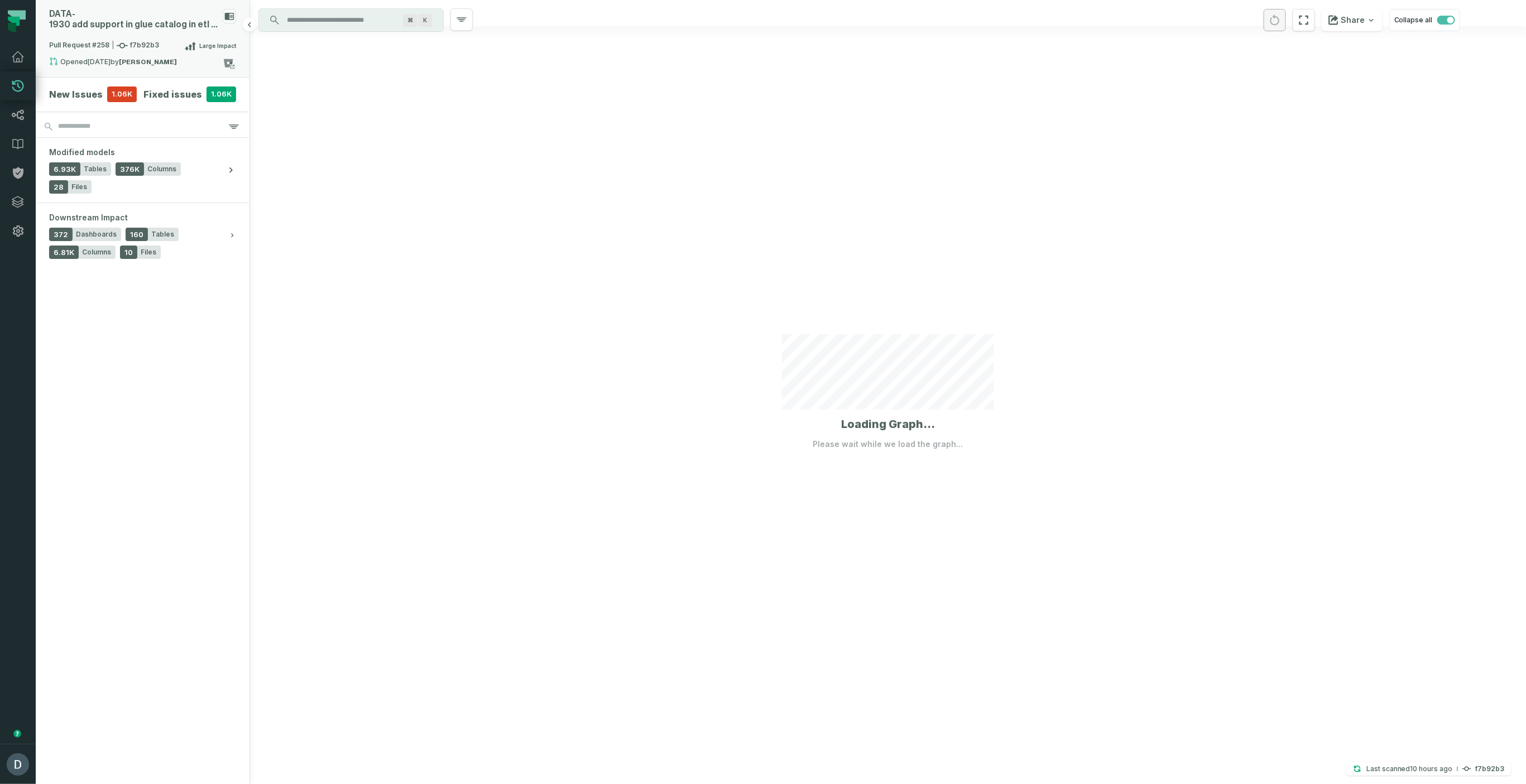
click at [149, 49] on span "Pull Request #258 f7b92b3" at bounding box center [103, 46] width 110 height 11
click at [335, 92] on button "merged (61)" at bounding box center [356, 92] width 71 height 27
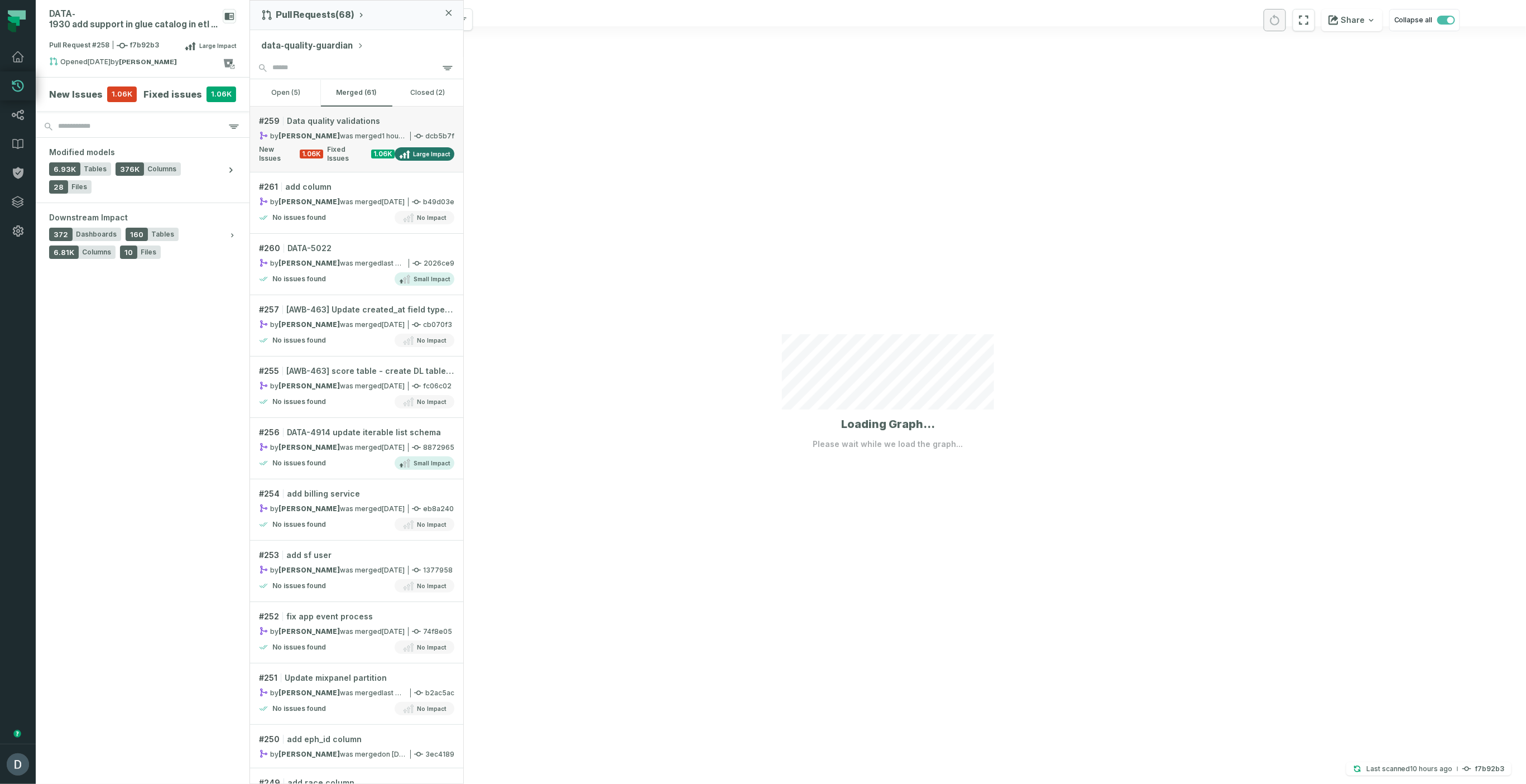
click at [383, 132] on relative-time "[DATE] 2:17:06 PM" at bounding box center [399, 135] width 34 height 8
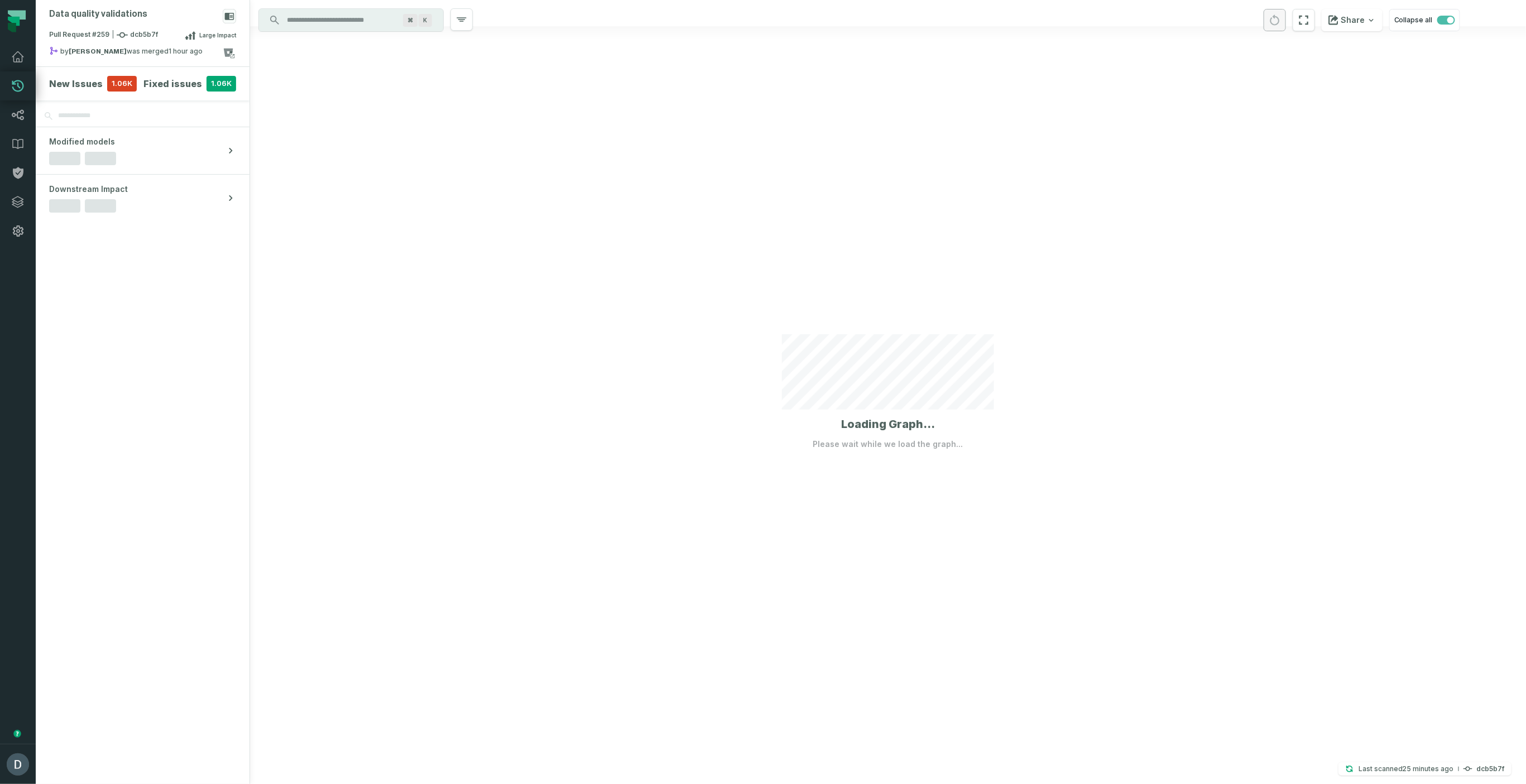
click at [710, 252] on div at bounding box center [888, 392] width 1276 height 784
click at [699, 252] on div at bounding box center [888, 392] width 1276 height 784
click at [681, 365] on div at bounding box center [888, 392] width 1276 height 784
